Goal: Task Accomplishment & Management: Manage account settings

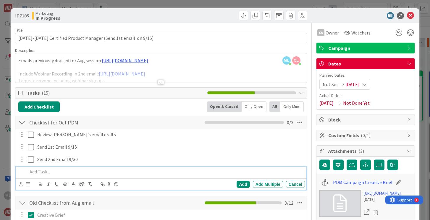
scroll to position [62, 0]
click at [410, 16] on icon at bounding box center [410, 15] width 7 height 7
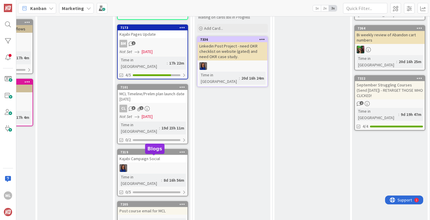
scroll to position [0, 75]
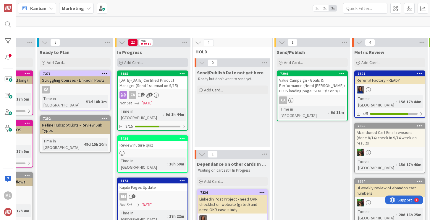
click at [138, 63] on span "Add Card..." at bounding box center [133, 62] width 19 height 5
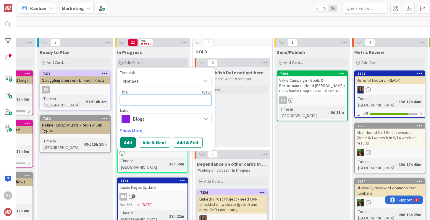
type textarea "Z"
type textarea "x"
type textarea "Zo"
type textarea "x"
type textarea "Zoo"
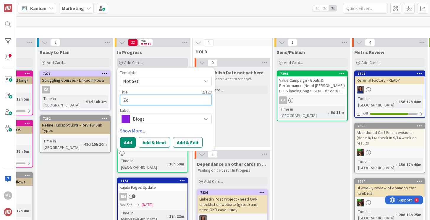
type textarea "x"
type textarea "Zoom"
type textarea "x"
type textarea "Zoomi"
type textarea "x"
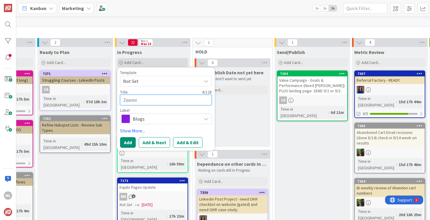
type textarea "Zoomin"
type textarea "x"
type textarea "Zoominf"
type textarea "x"
type textarea "Zoominfo"
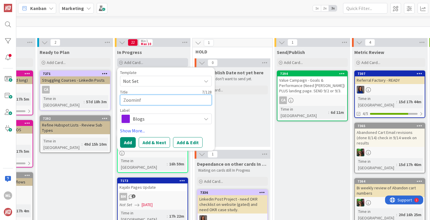
type textarea "x"
type textarea "Zoominfo"
type textarea "x"
type textarea "Zoominfo p"
type textarea "x"
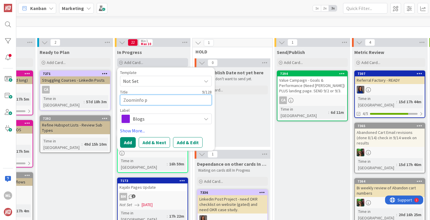
type textarea "Zoominfo pe"
type textarea "x"
type textarea "Zoominfo peo"
type textarea "x"
type textarea "Zoominfo peop"
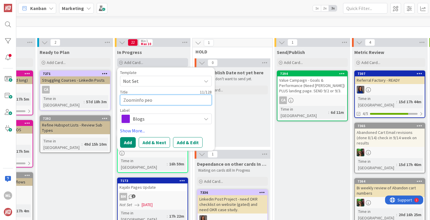
type textarea "x"
type textarea "Zoominfo peopl"
type textarea "x"
type textarea "Zoominfo people"
type textarea "x"
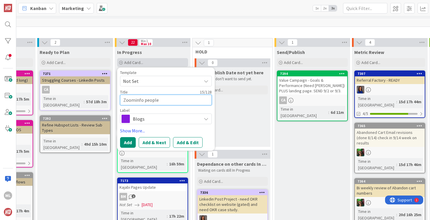
type textarea "Zoominfo peopl"
type textarea "x"
type textarea "Zoominfo peop"
type textarea "x"
type textarea "Zoominfo peo"
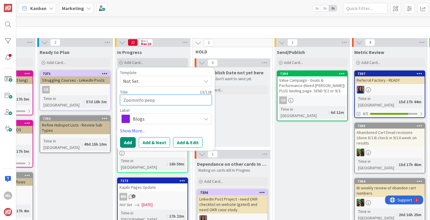
type textarea "x"
type textarea "Zoominfo pe"
type textarea "x"
type textarea "Zoominfo p"
type textarea "x"
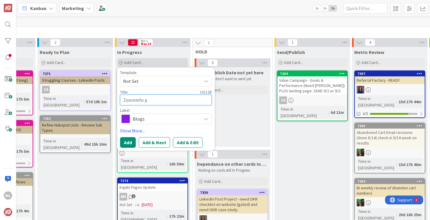
type textarea "Zoominfo"
type textarea "x"
type textarea "Zoominfo c"
type textarea "x"
type textarea "Zoominfo co"
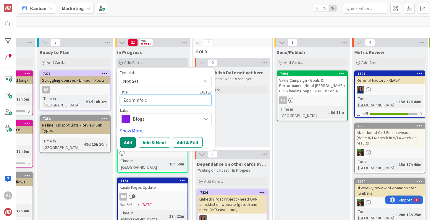
type textarea "x"
type textarea "Zoominfo con"
type textarea "x"
type textarea "Zoominfo cont"
type textarea "x"
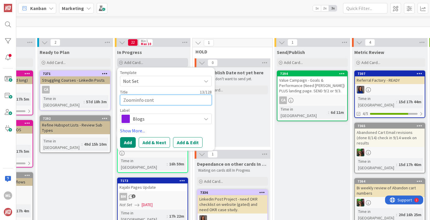
type textarea "Zoominfo conta"
type textarea "x"
type textarea "Zoominfo contac"
type textarea "x"
type textarea "Zoominfo contact"
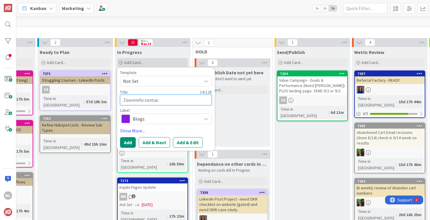
type textarea "x"
type textarea "Zoominfo contacts"
type textarea "x"
type textarea "Zoominfo contacts"
type textarea "x"
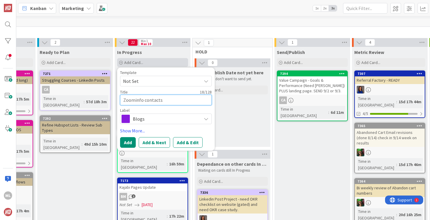
type textarea "Zoominfo contacts -"
type textarea "x"
type textarea "Zoominfo contacts -"
type textarea "x"
type textarea "Zoominfo contacts - h"
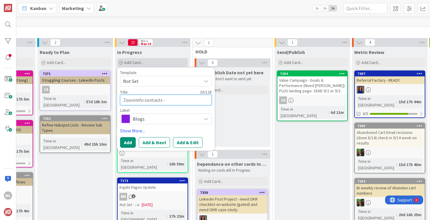
type textarea "x"
type textarea "Zoominfo contacts - ho"
type textarea "x"
type textarea "Zoominfo contacts - how"
type textarea "x"
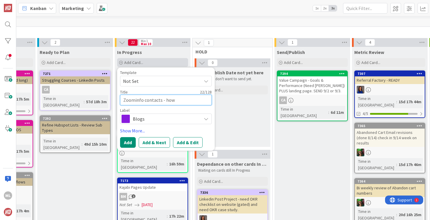
type textarea "Zoominfo contacts - how"
type textarea "x"
type textarea "Zoominfo contacts - how t"
type textarea "x"
type textarea "Zoominfo contacts - how to"
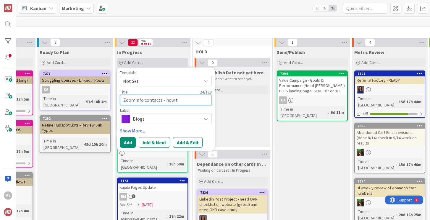
type textarea "x"
type textarea "Zoominfo contacts - how to"
type textarea "x"
type textarea "Zoominfo contacts - how to m"
type textarea "x"
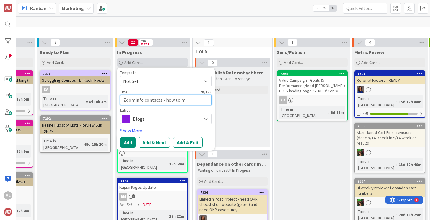
type textarea "Zoominfo contacts - how to ma"
type textarea "x"
type textarea "Zoominfo contacts - how to mar"
type textarea "x"
type textarea "Zoominfo contacts - how to mark"
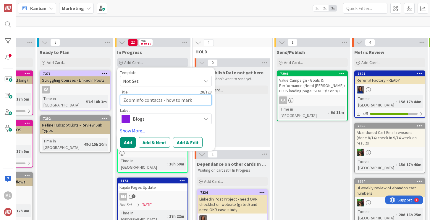
type textarea "x"
type textarea "Zoominfo contacts - how to marke"
type textarea "x"
type textarea "Zoominfo contacts - how to market"
type textarea "x"
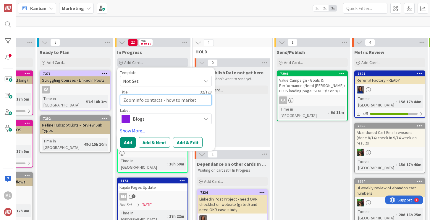
type textarea "Zoominfo contacts - how to market"
type textarea "x"
type textarea "Zoominfo contacts - how to market a"
type textarea "x"
type textarea "Zoominfo contacts - how to market an"
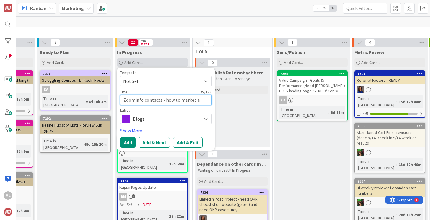
type textarea "x"
type textarea "Zoominfo contacts - how to market and"
type textarea "x"
type textarea "Zoominfo contacts - how to market and"
type textarea "x"
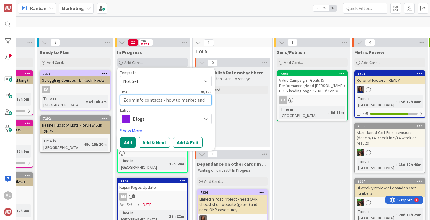
type textarea "Zoominfo contacts - how to market and w"
type textarea "x"
type textarea "Zoominfo contacts - how to market and wi"
type textarea "x"
type textarea "Zoominfo contacts - how to market and wil"
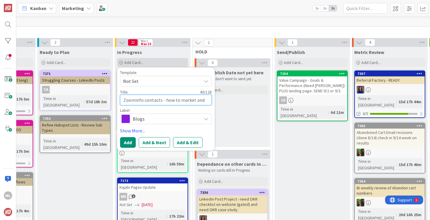
type textarea "x"
type textarea "Zoominfo contacts - how to market and will"
type textarea "x"
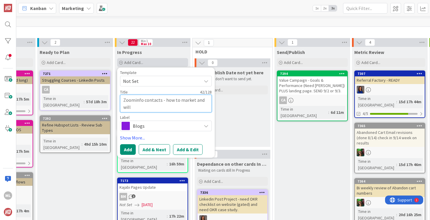
type textarea "Zoominfo contacts - how to market and will"
type textarea "x"
type textarea "Zoominfo contacts - how to market and will i"
type textarea "x"
type textarea "Zoominfo contacts - how to market and will it"
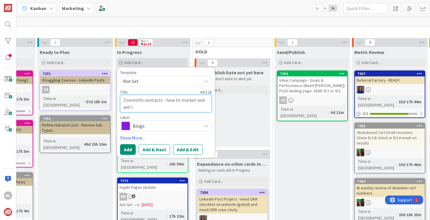
type textarea "x"
type textarea "Zoominfo contacts - how to market and will it"
type textarea "x"
type textarea "Zoominfo contacts - how to market and will it a"
type textarea "x"
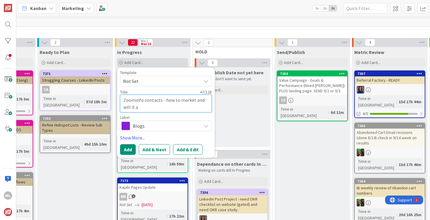
type textarea "Zoominfo contacts - how to market and will it af"
type textarea "x"
type textarea "Zoominfo contacts - how to market and will it aff"
type textarea "x"
type textarea "Zoominfo contacts - how to market and will it affe"
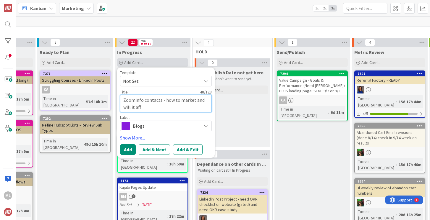
type textarea "x"
type textarea "Zoominfo contacts - how to market and will it affec"
type textarea "x"
type textarea "Zoominfo contacts - how to market and will it affect"
type textarea "x"
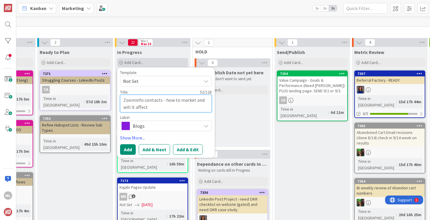
type textarea "Zoominfo contacts - how to market and will it affect"
type textarea "x"
type textarea "Zoominfo contacts - how to market and will it affect H"
type textarea "x"
type textarea "Zoominfo contacts - how to market and will it affect HS"
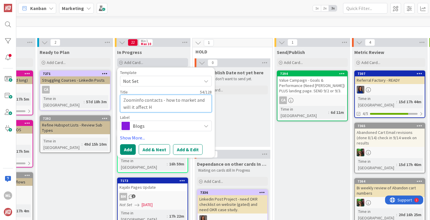
type textarea "x"
type textarea "Zoominfo contacts - how to market and will it affect HS"
type textarea "x"
type textarea "Zoominfo contacts - how to market and will it affect HS r"
type textarea "x"
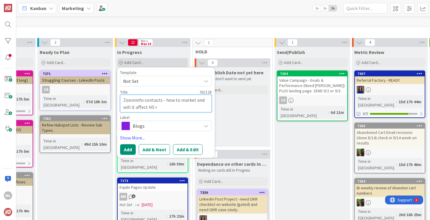
type textarea "Zoominfo contacts - how to market and will it affect HS re"
type textarea "x"
type textarea "Zoominfo contacts - how to market and will it affect HS rel"
type textarea "x"
type textarea "Zoominfo contacts - how to market and will it affect HS [MEDICAL_DATA]"
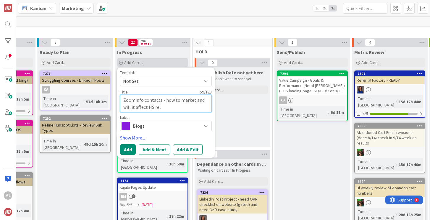
type textarea "x"
type textarea "Zoominfo contacts - how to market and will it affect HS relat"
type textarea "x"
type textarea "Zoominfo contacts - how to market and will it affect HS relati"
type textarea "x"
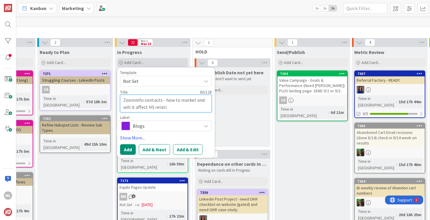
type textarea "Zoominfo contacts - how to market and will it affect HS relatio"
type textarea "x"
type textarea "Zoominfo contacts - how to market and will it affect HS relation"
type textarea "x"
type textarea "Zoominfo contacts - how to market and will it affect HS relations"
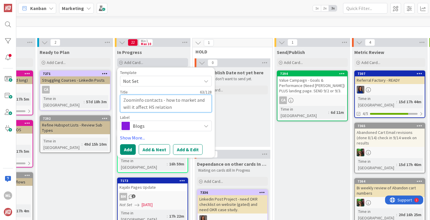
type textarea "x"
type textarea "Zoominfo contacts - how to market and will it affect HS relationsh"
type textarea "x"
type textarea "Zoominfo contacts - how to market and will it affect HS relationshi"
type textarea "x"
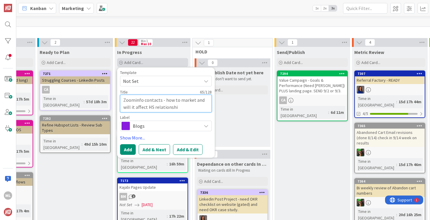
type textarea "Zoominfo contacts - how to market and will it affect HS relationship"
type textarea "x"
type textarea "Zoominfo contacts - how to market and will it affect HS relationship?"
type textarea "x"
type textarea "Zoominfo contacts - how to market and will it affect HS relationship?"
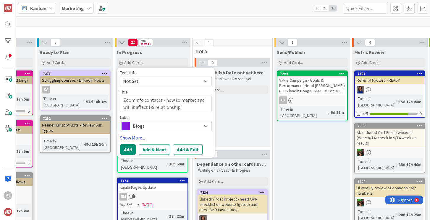
click at [141, 126] on span "Blogs" at bounding box center [166, 126] width 66 height 8
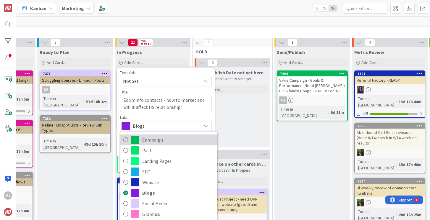
click at [124, 140] on icon at bounding box center [125, 140] width 5 height 9
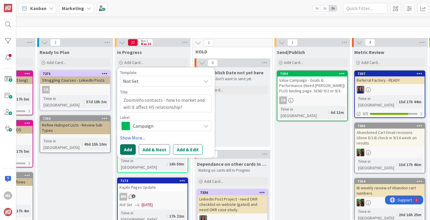
click at [128, 151] on button "Add" at bounding box center [128, 149] width 16 height 11
type textarea "x"
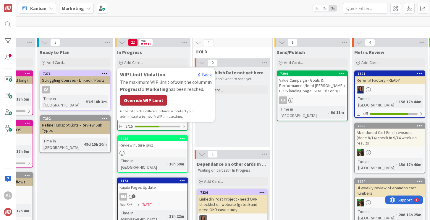
click at [152, 99] on div "Override WIP Limit" at bounding box center [143, 100] width 47 height 11
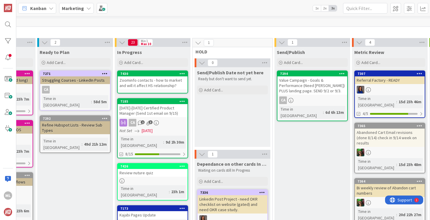
click at [153, 80] on div "Zoominfo contacts - how to market and will it affect HS relationship?" at bounding box center [153, 83] width 70 height 13
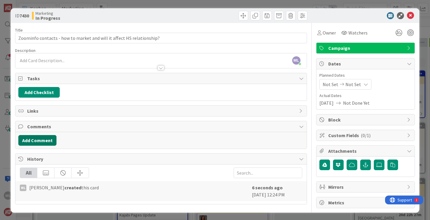
click at [45, 144] on button "Add Comment" at bounding box center [37, 140] width 38 height 11
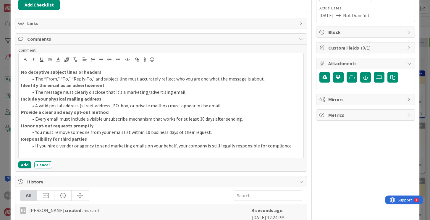
scroll to position [108, 0]
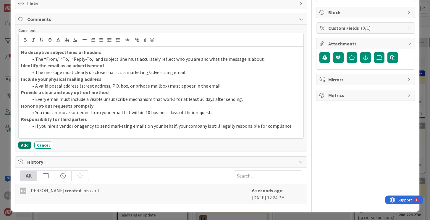
click at [23, 144] on button "Add" at bounding box center [24, 145] width 13 height 7
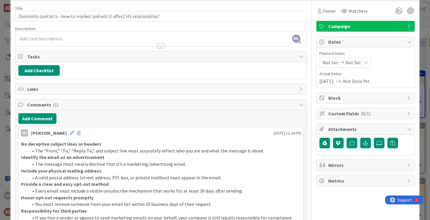
scroll to position [0, 0]
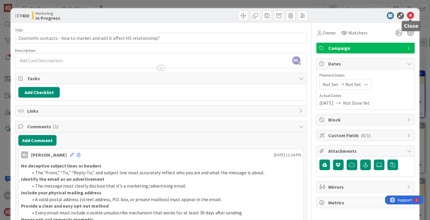
click at [411, 15] on icon at bounding box center [410, 15] width 7 height 7
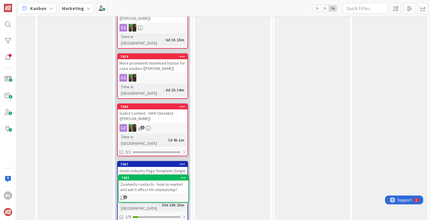
scroll to position [929, 75]
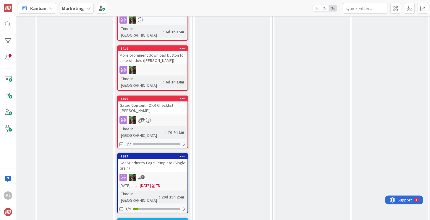
drag, startPoint x: 152, startPoint y: 82, endPoint x: 226, endPoint y: 14, distance: 101.0
